Goal: Browse casually: Explore the website without a specific task or goal

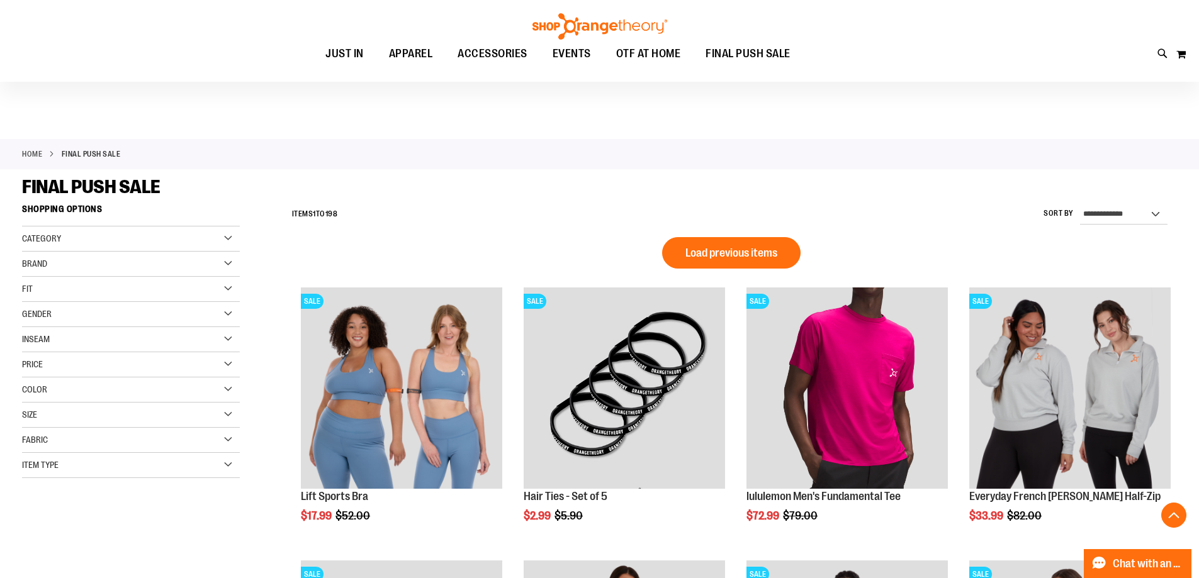
scroll to position [977, 0]
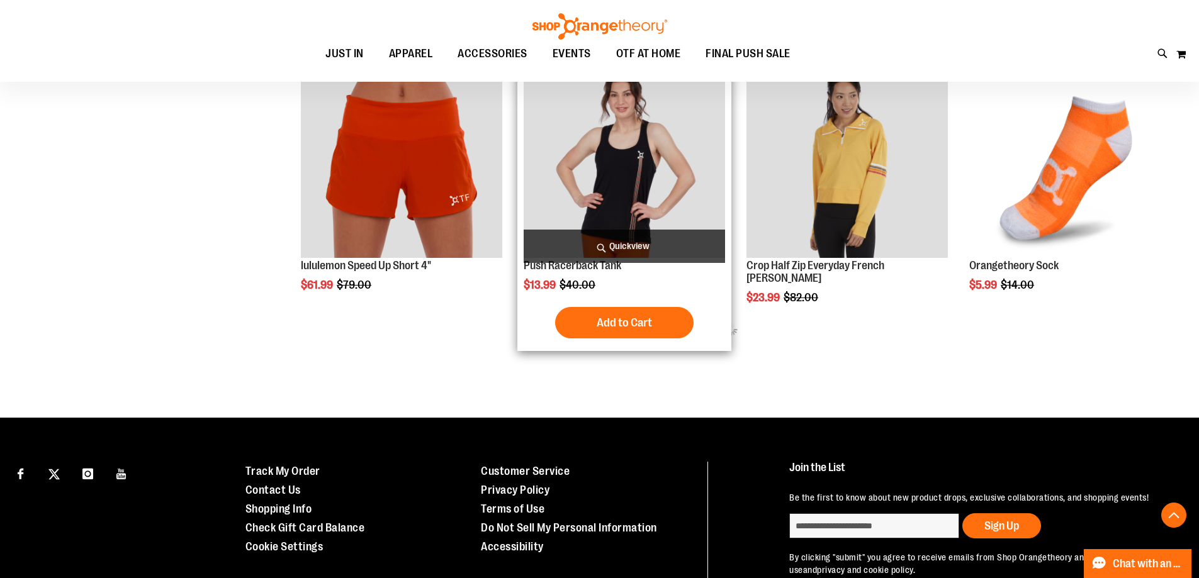
scroll to position [1480, 0]
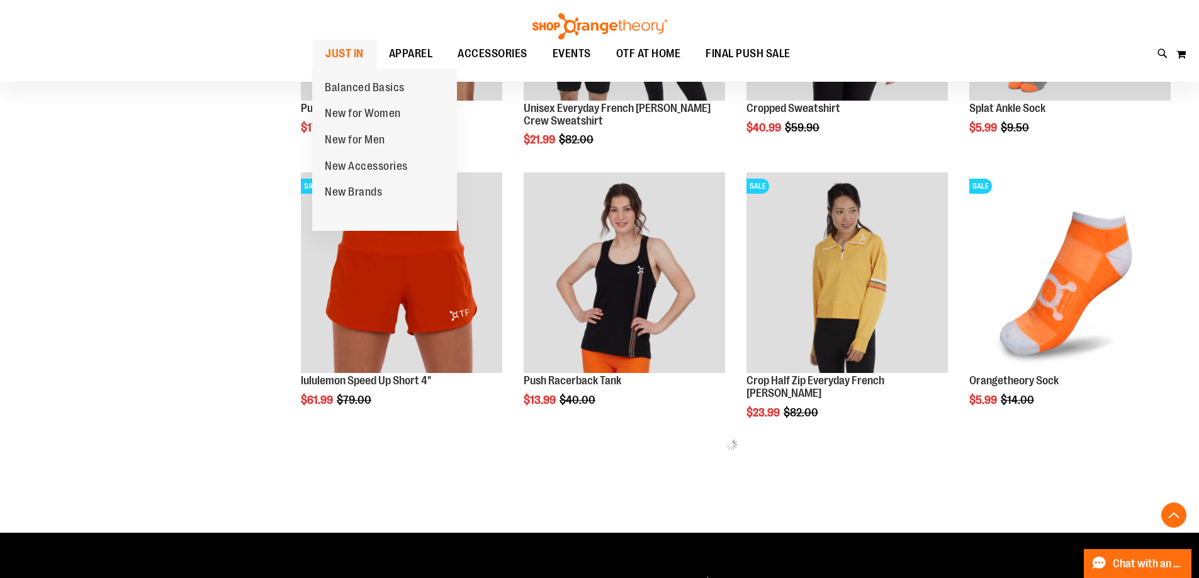
click at [361, 50] on span "JUST IN" at bounding box center [344, 54] width 38 height 28
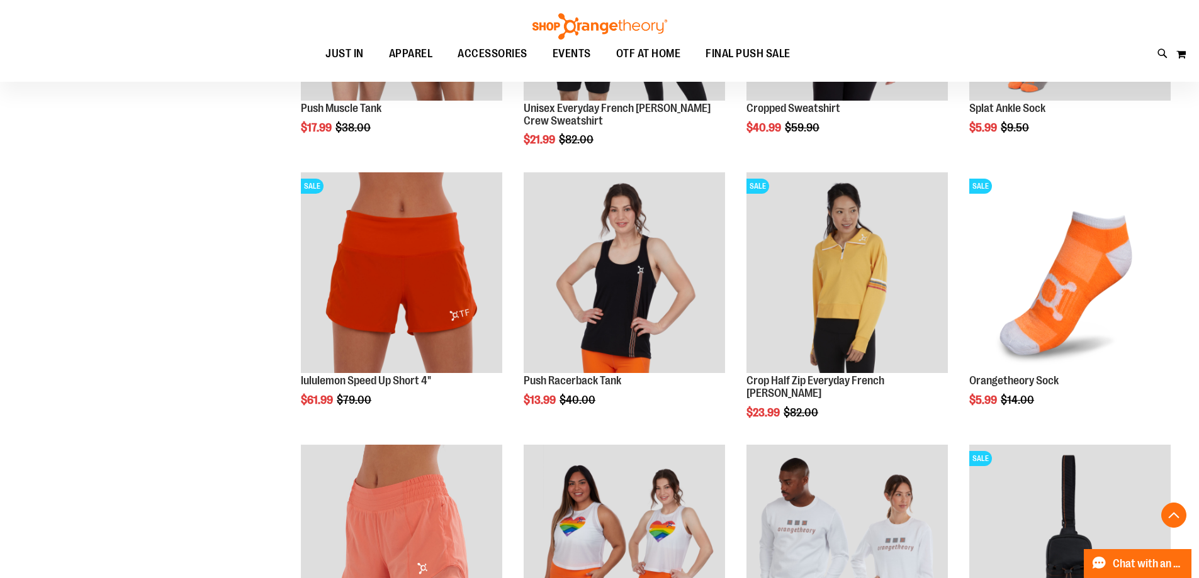
click at [105, 259] on div "**********" at bounding box center [599, 25] width 1155 height 2614
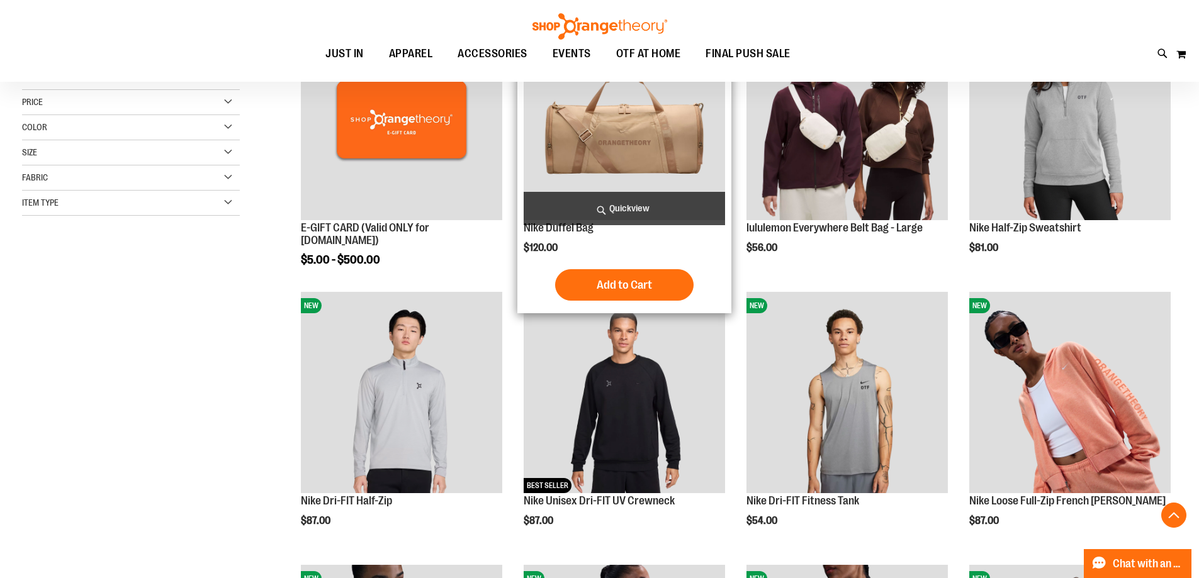
scroll to position [314, 0]
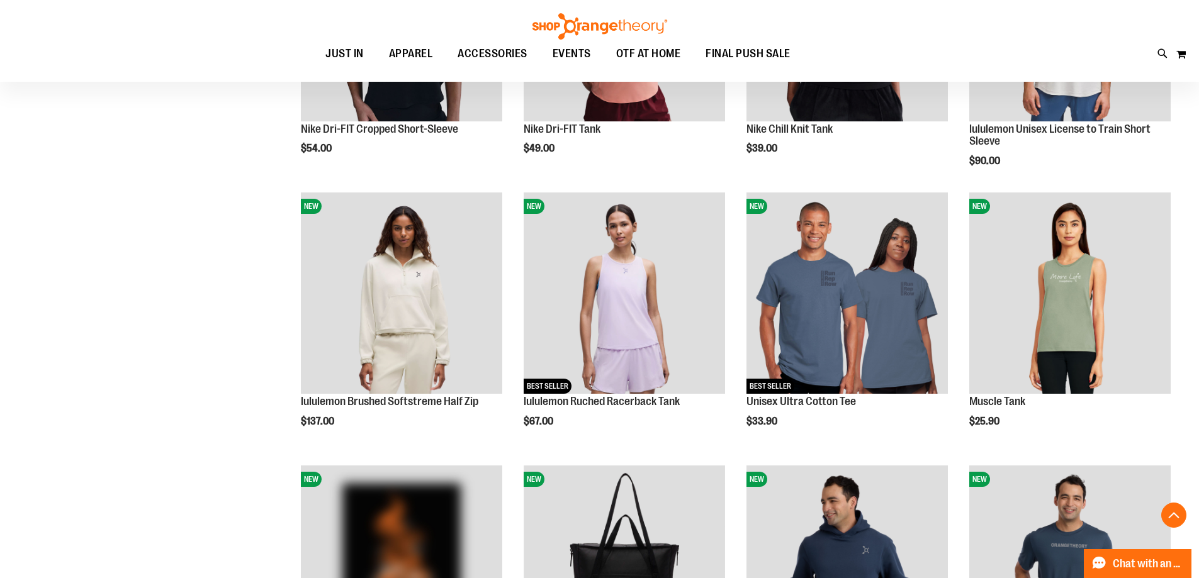
scroll to position [945, 0]
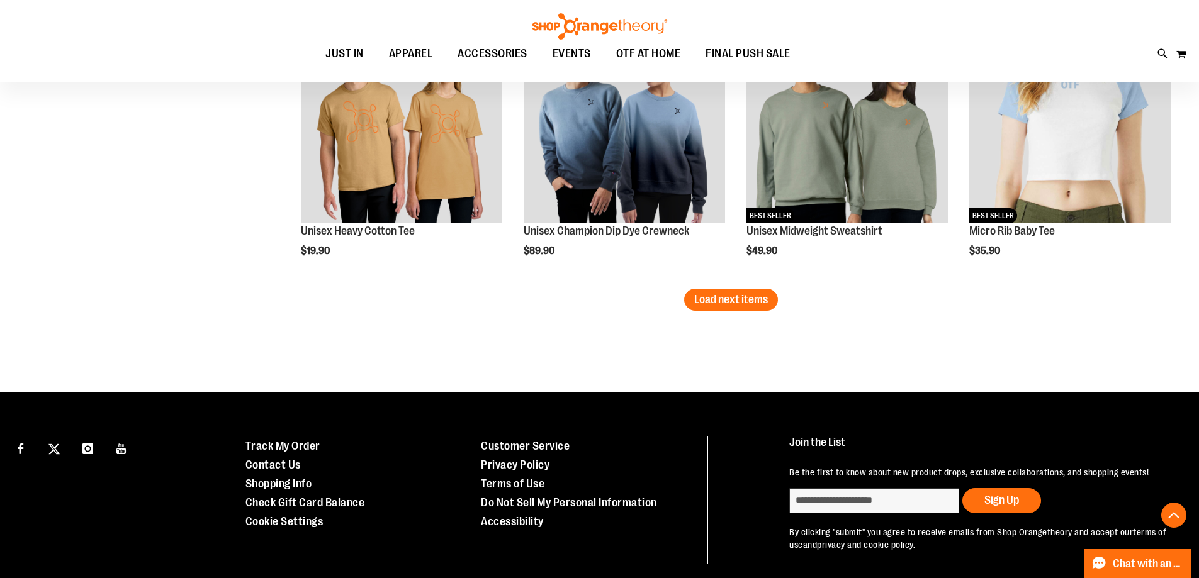
scroll to position [2456, 0]
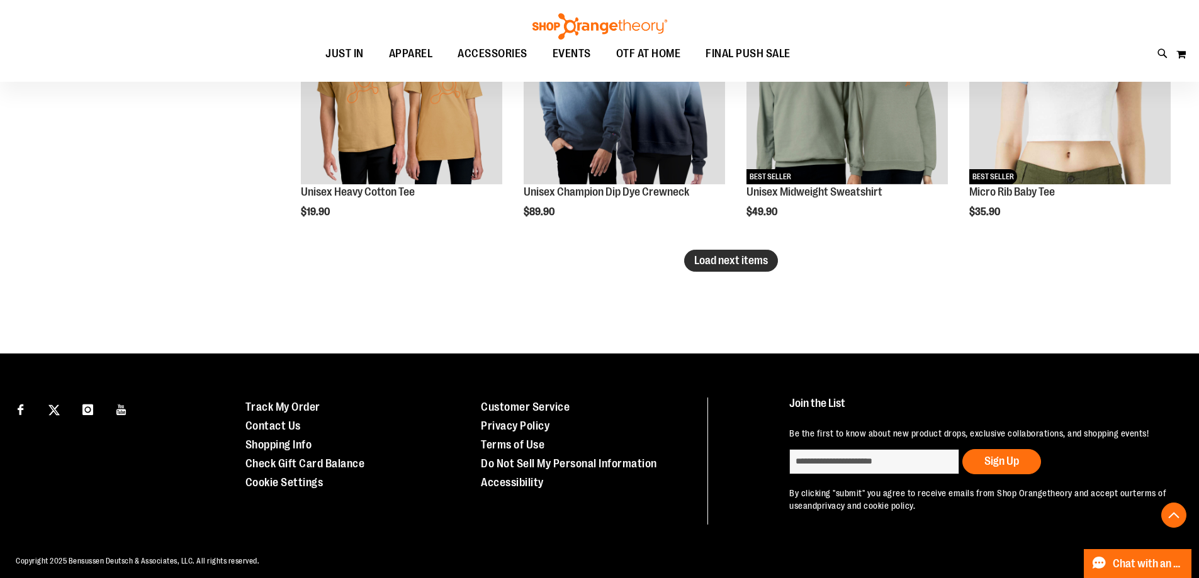
click at [707, 264] on span "Load next items" at bounding box center [731, 260] width 74 height 13
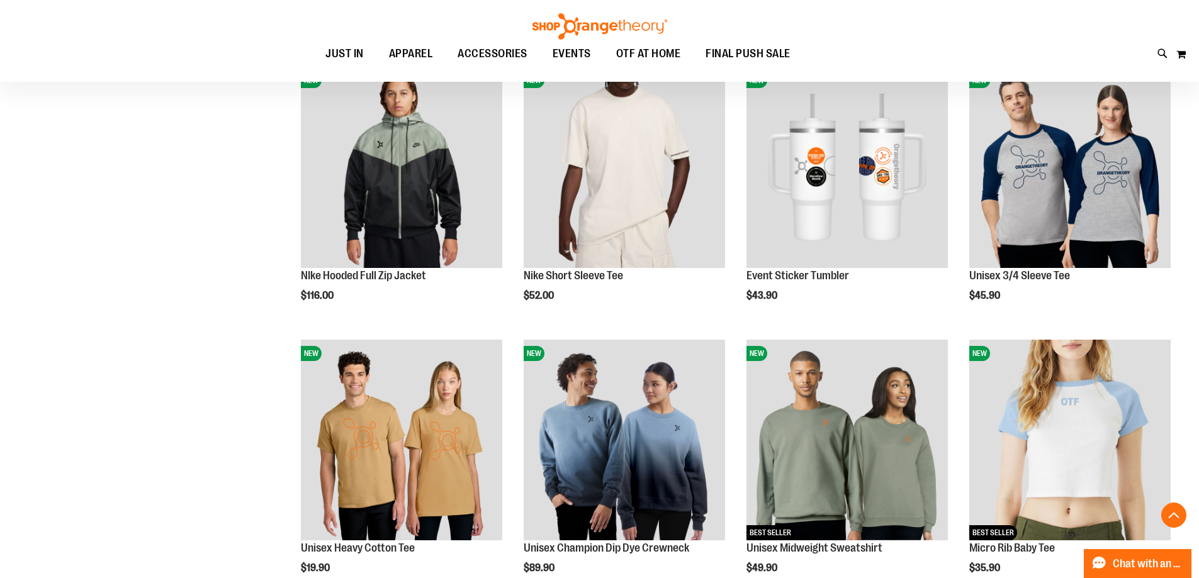
scroll to position [2078, 0]
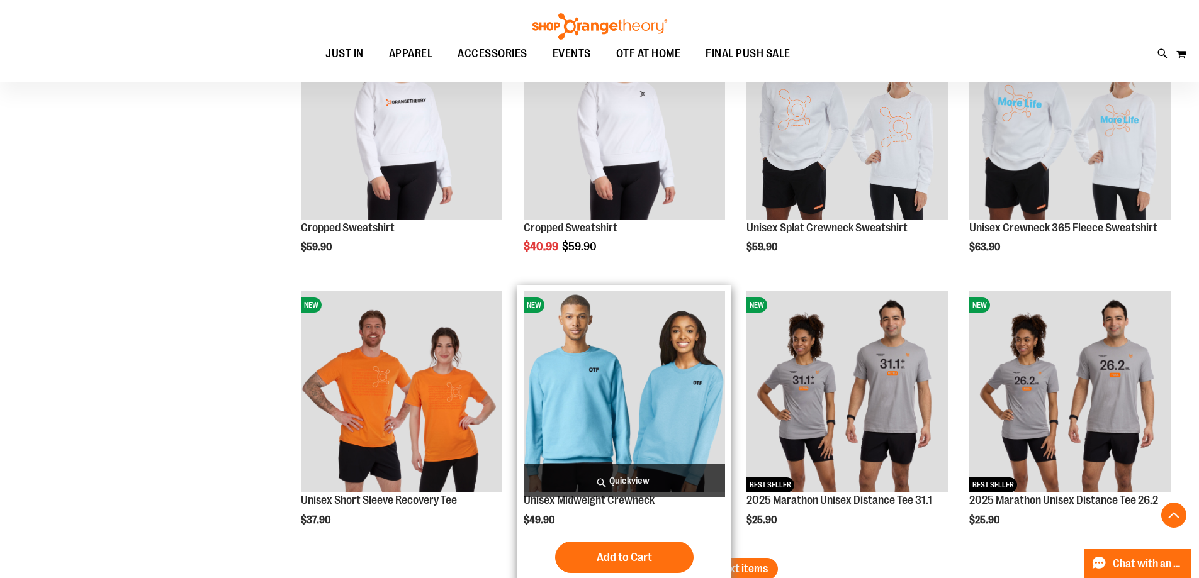
scroll to position [3148, 0]
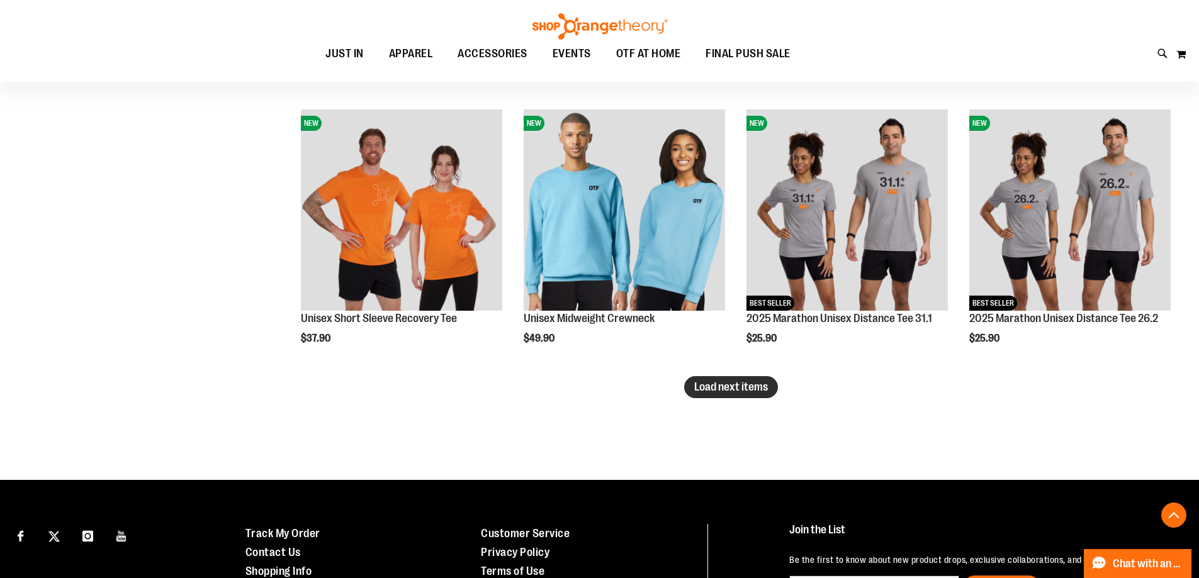
click at [732, 384] on span "Load next items" at bounding box center [731, 387] width 74 height 13
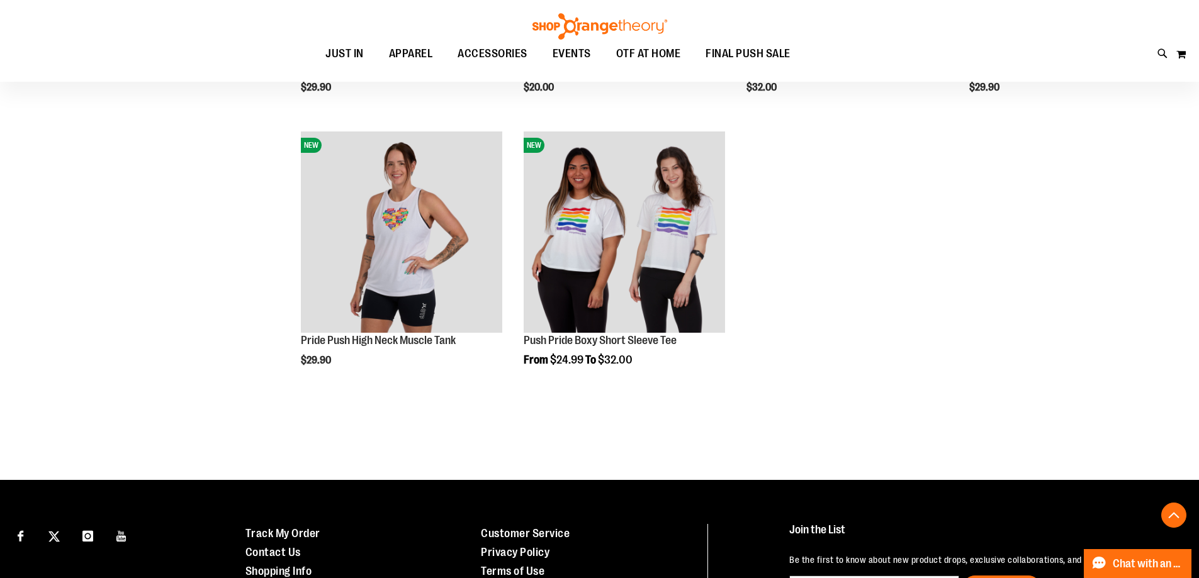
scroll to position [3966, 0]
